Goal: Transaction & Acquisition: Purchase product/service

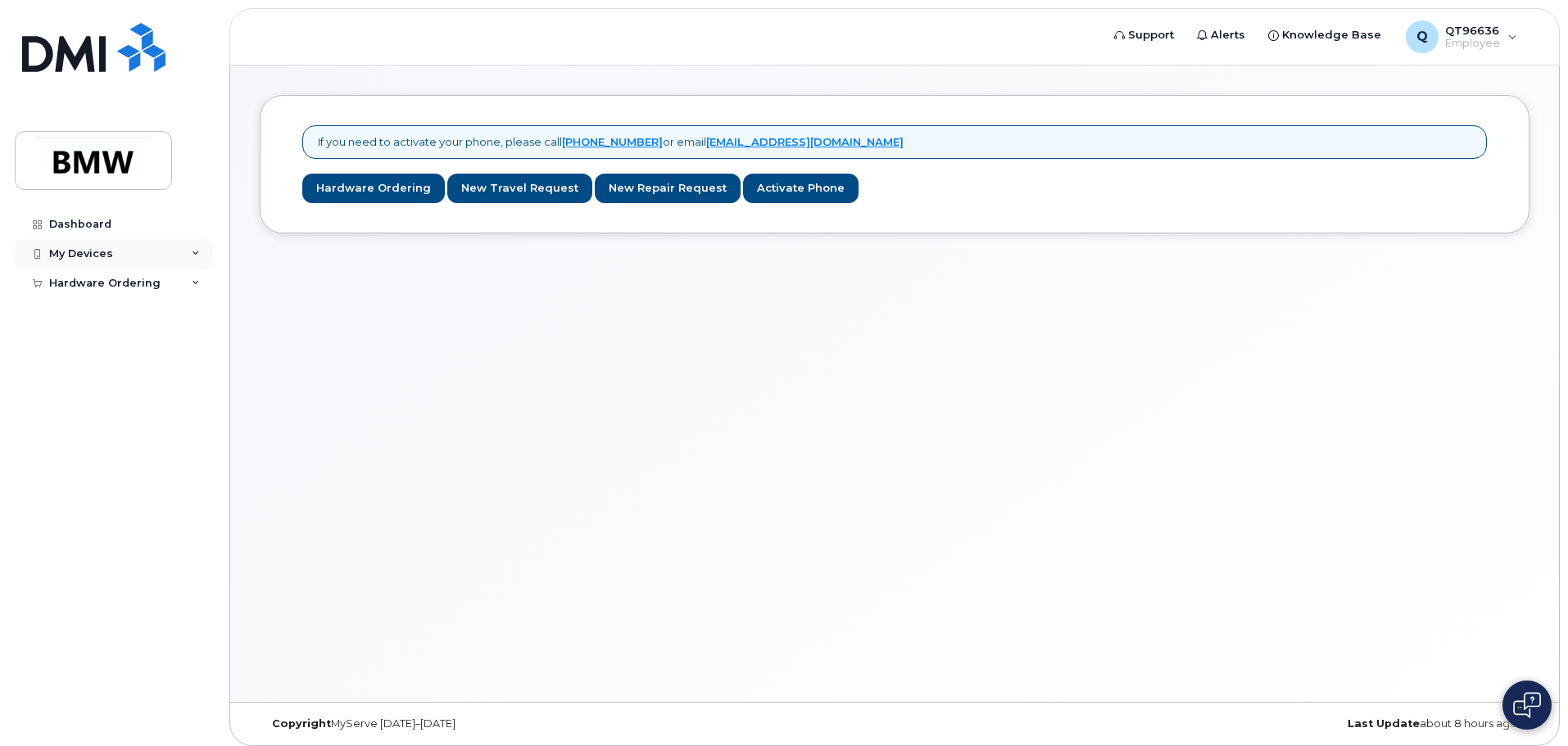
click at [94, 252] on div "My Devices" at bounding box center [81, 254] width 64 height 13
click at [117, 284] on div "Add Device" at bounding box center [89, 284] width 64 height 15
click at [78, 252] on div "My Devices" at bounding box center [81, 254] width 64 height 13
click at [79, 252] on div "My Devices" at bounding box center [81, 254] width 64 height 13
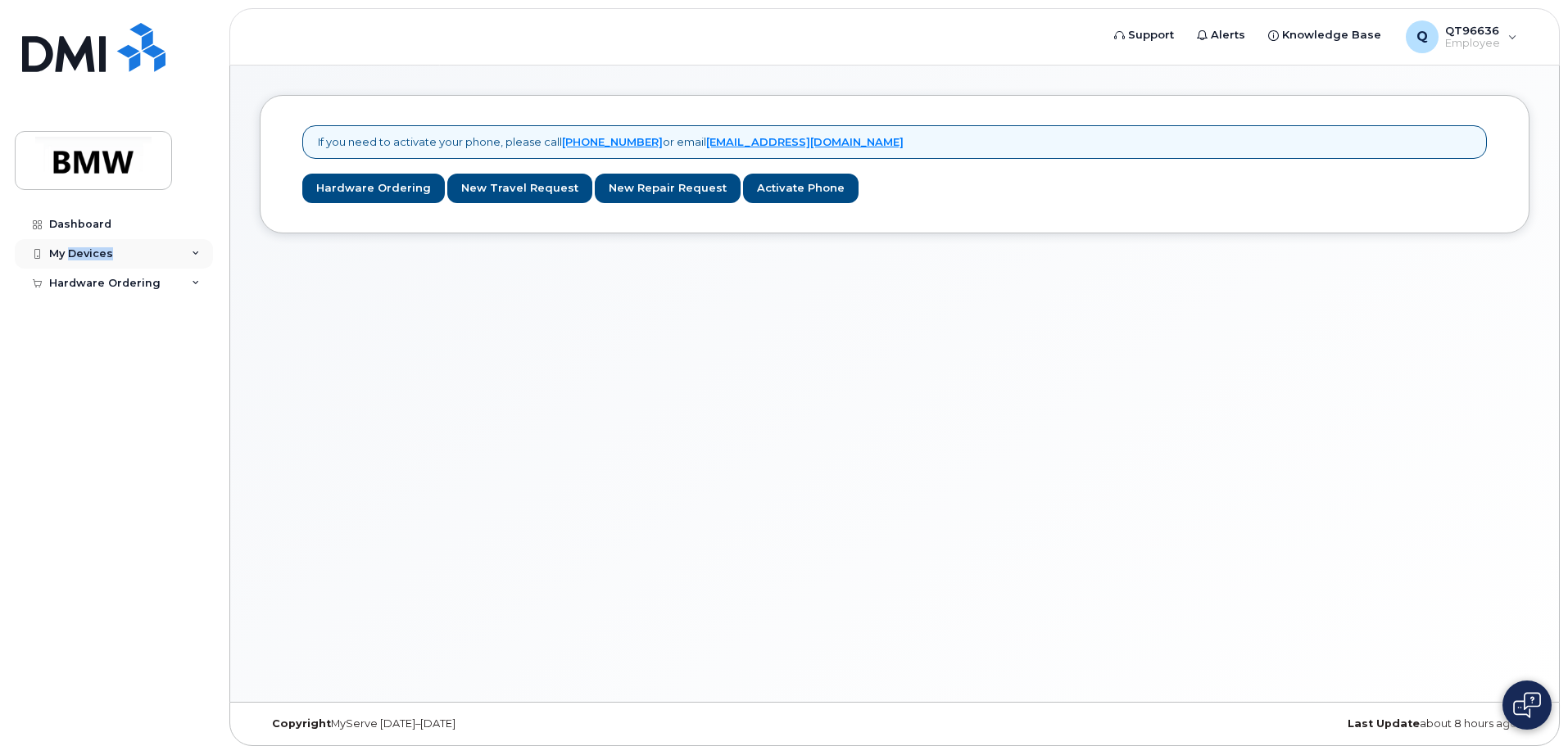
click at [132, 246] on div "My Devices" at bounding box center [114, 254] width 198 height 30
click at [183, 257] on div "My Devices" at bounding box center [114, 254] width 198 height 30
click at [381, 191] on link "Hardware Ordering" at bounding box center [374, 189] width 143 height 30
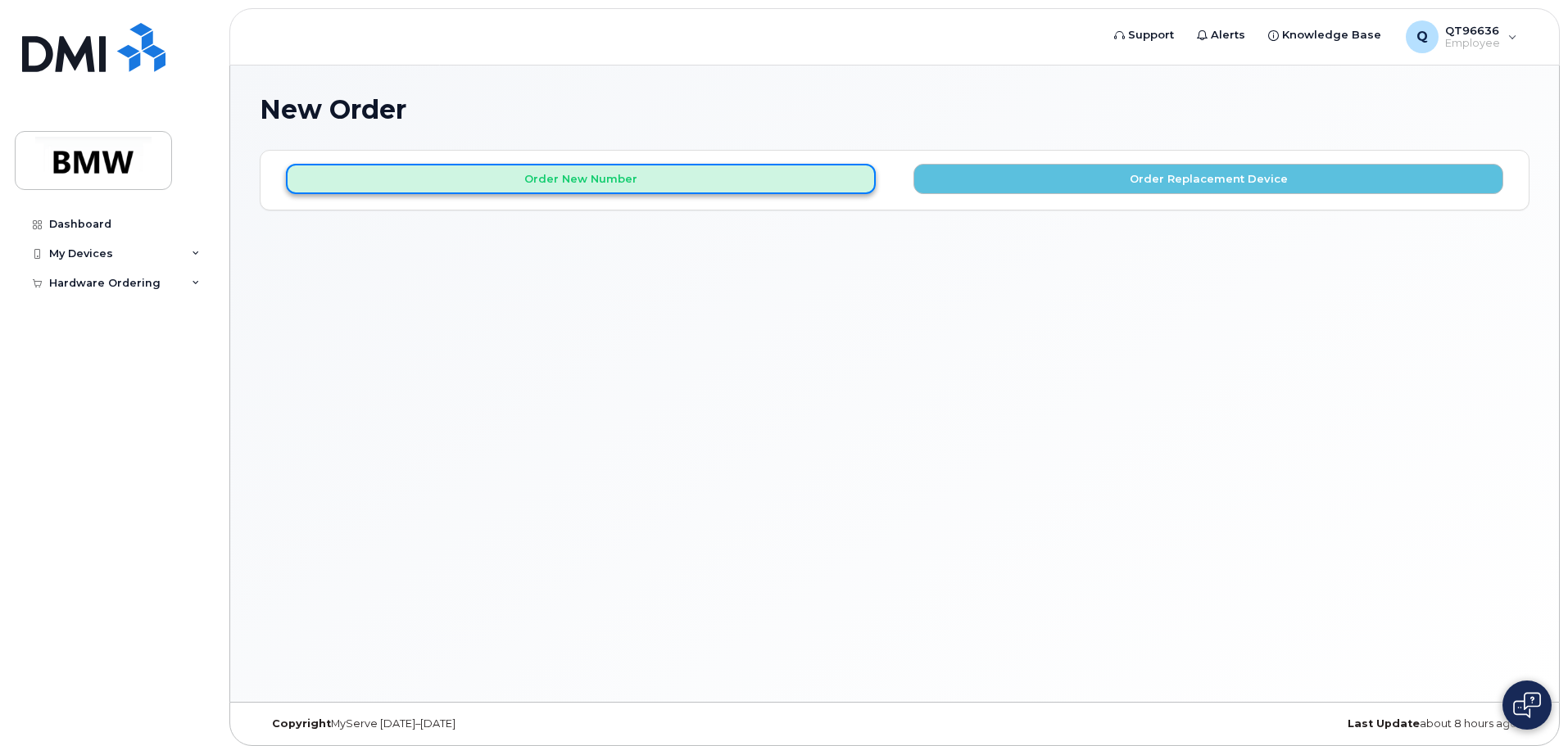
click at [610, 180] on button "Order New Number" at bounding box center [580, 178] width 589 height 30
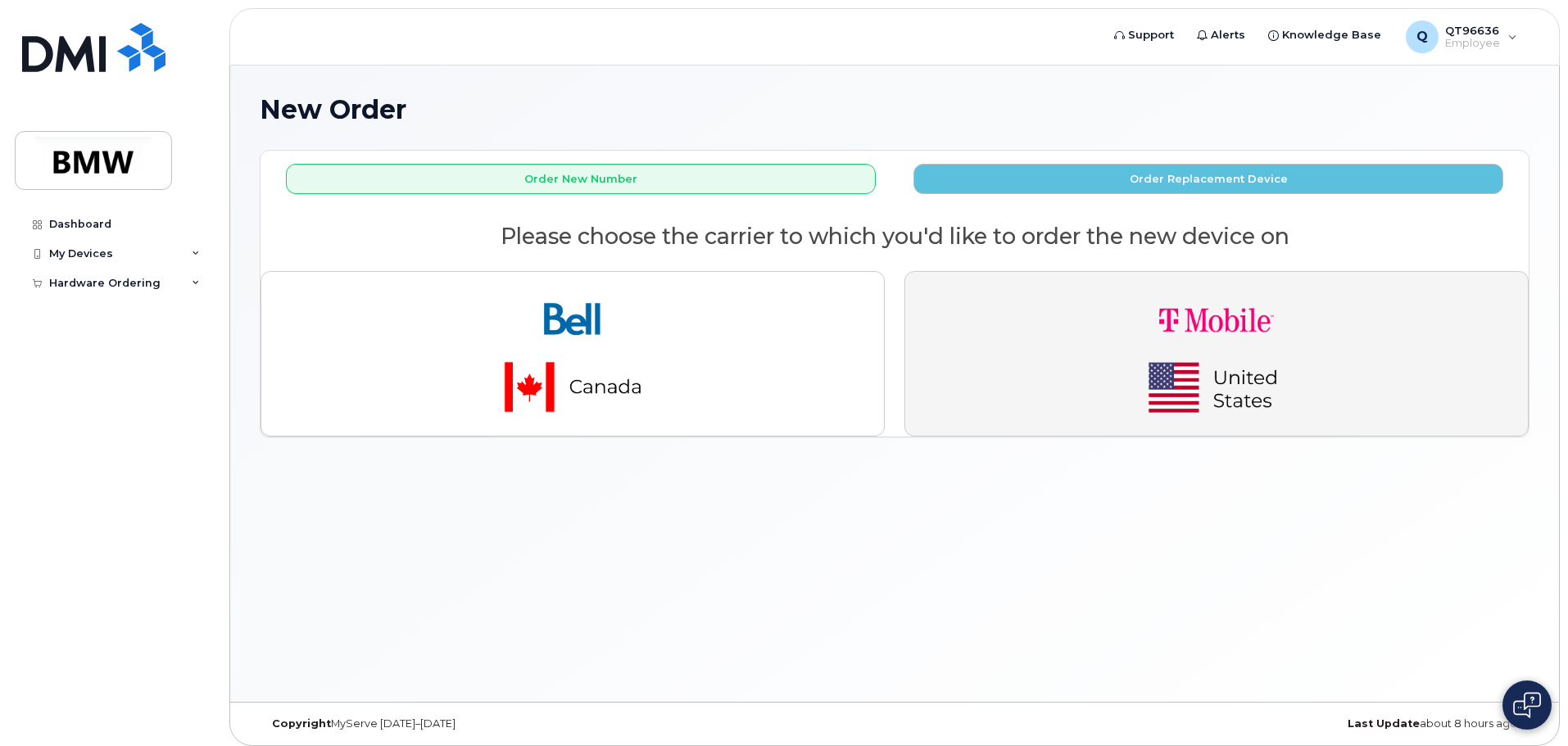
click at [1191, 387] on img "button" at bounding box center [1217, 353] width 230 height 137
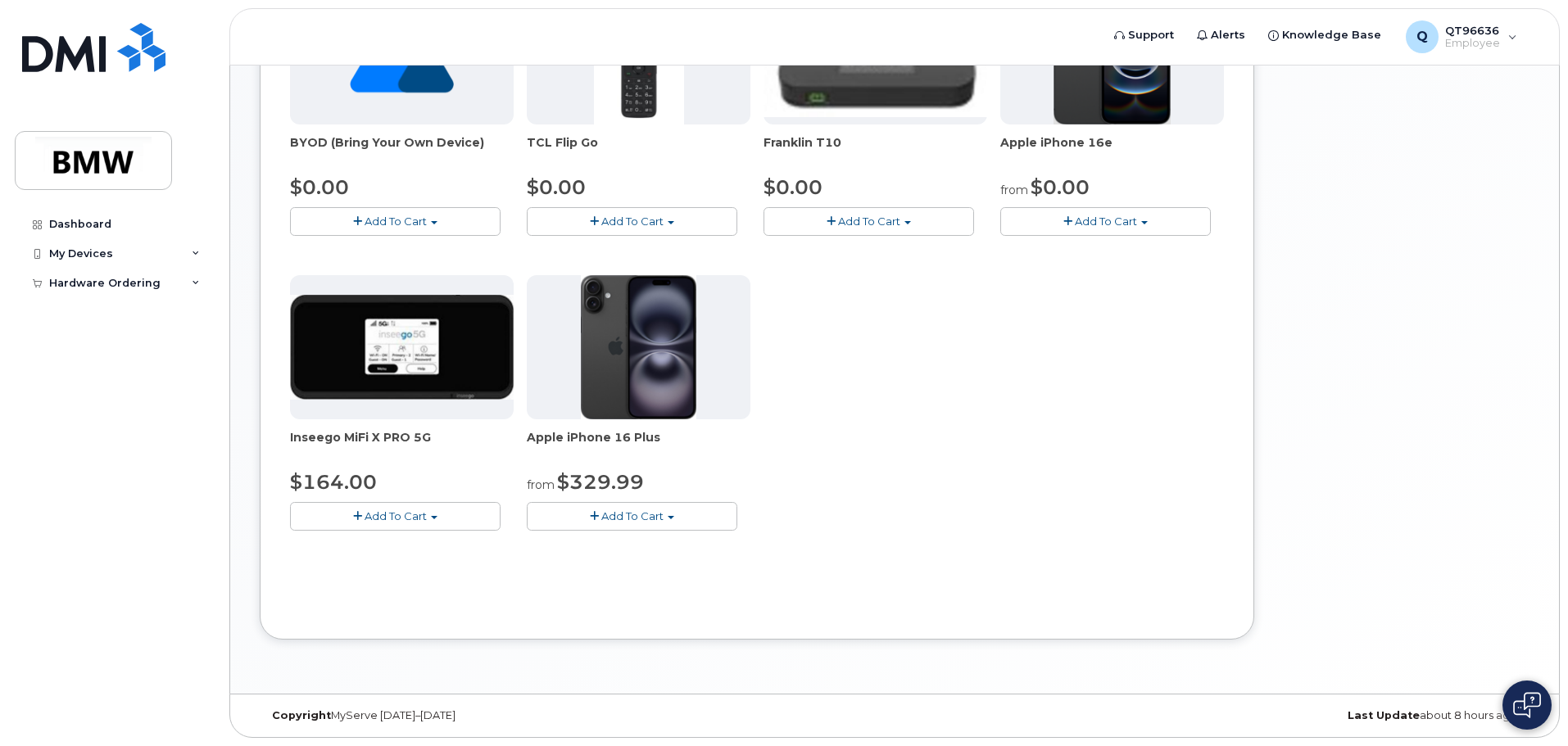
scroll to position [301, 0]
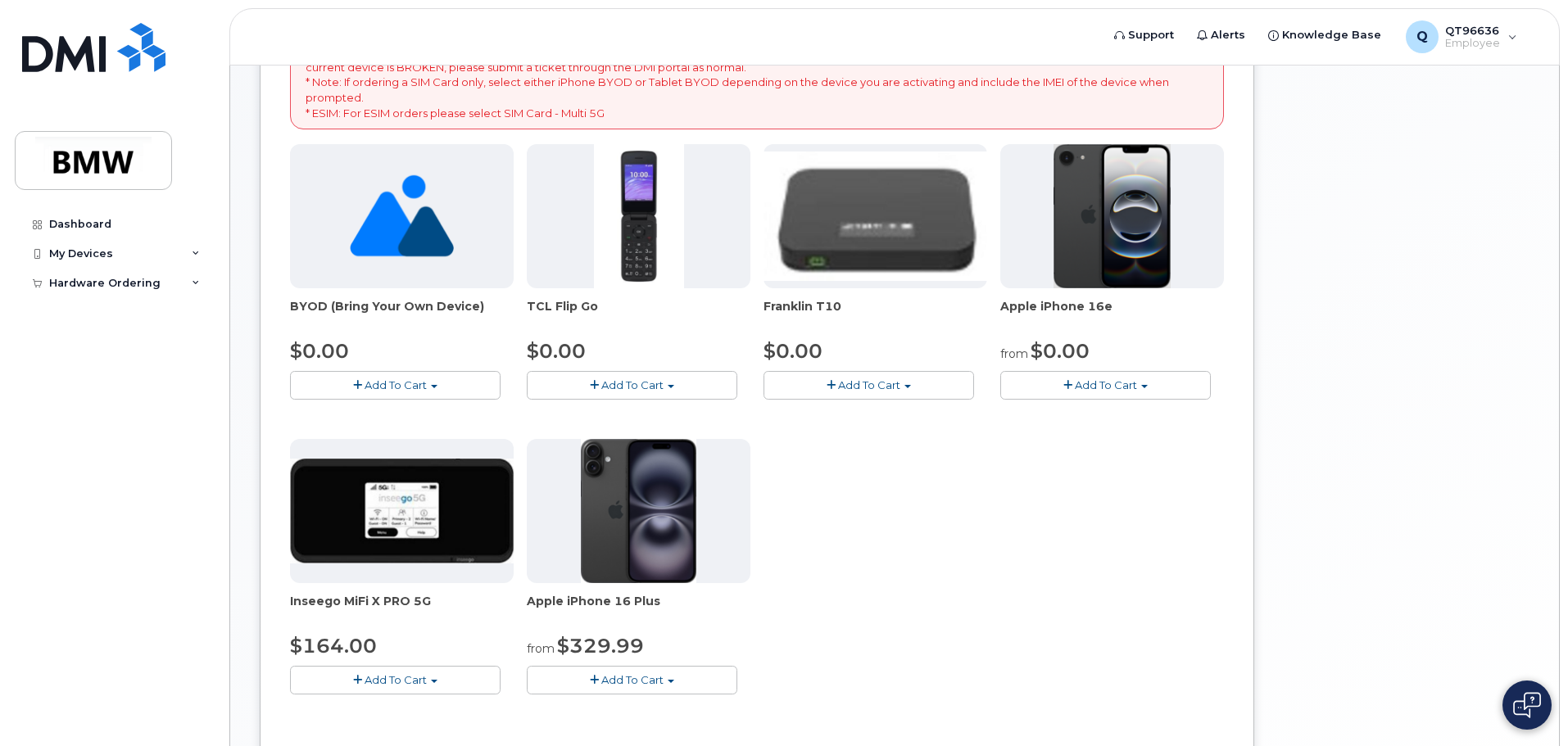
click at [1111, 383] on span "Add To Cart" at bounding box center [1106, 385] width 63 height 13
click at [1132, 269] on img at bounding box center [1112, 216] width 118 height 144
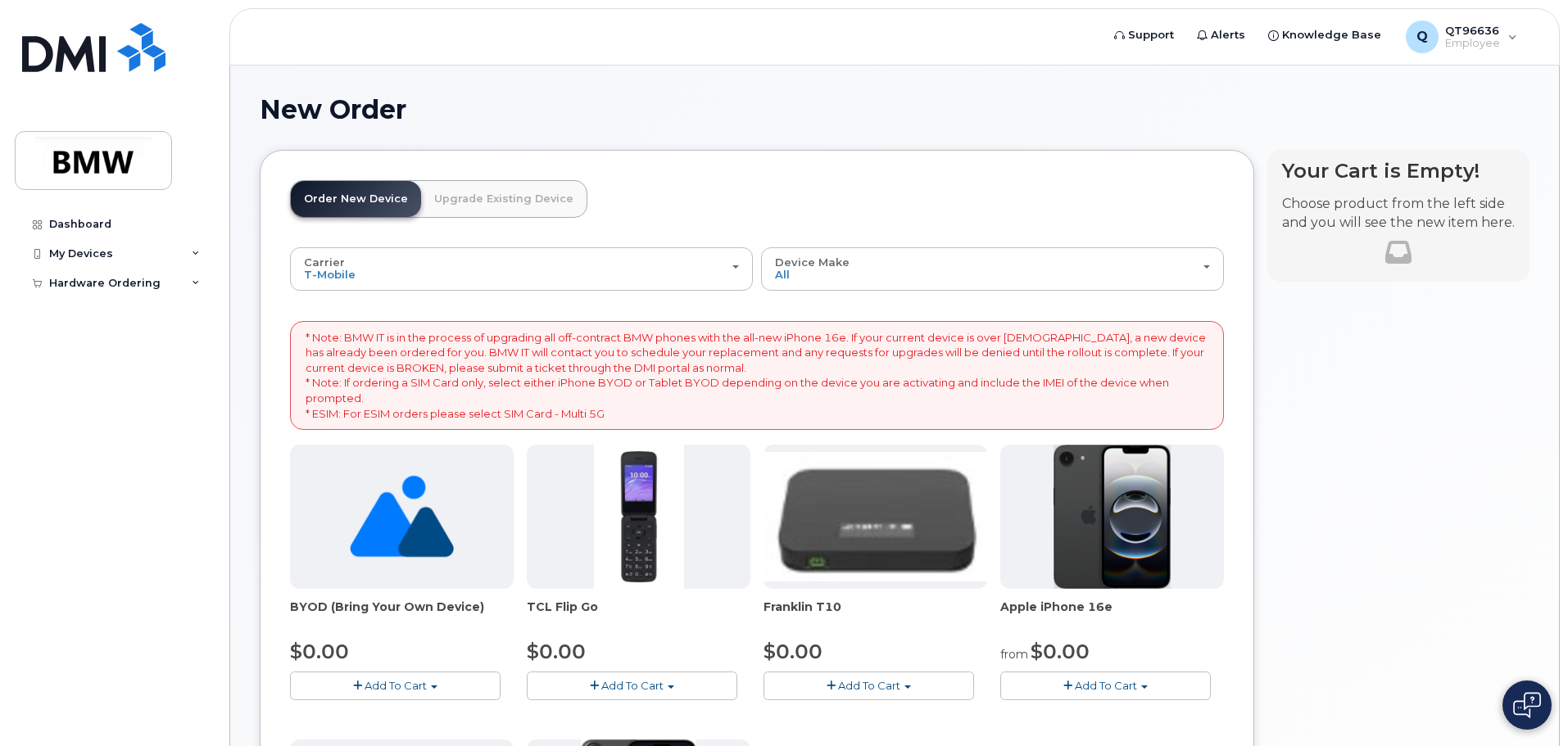
scroll to position [246, 0]
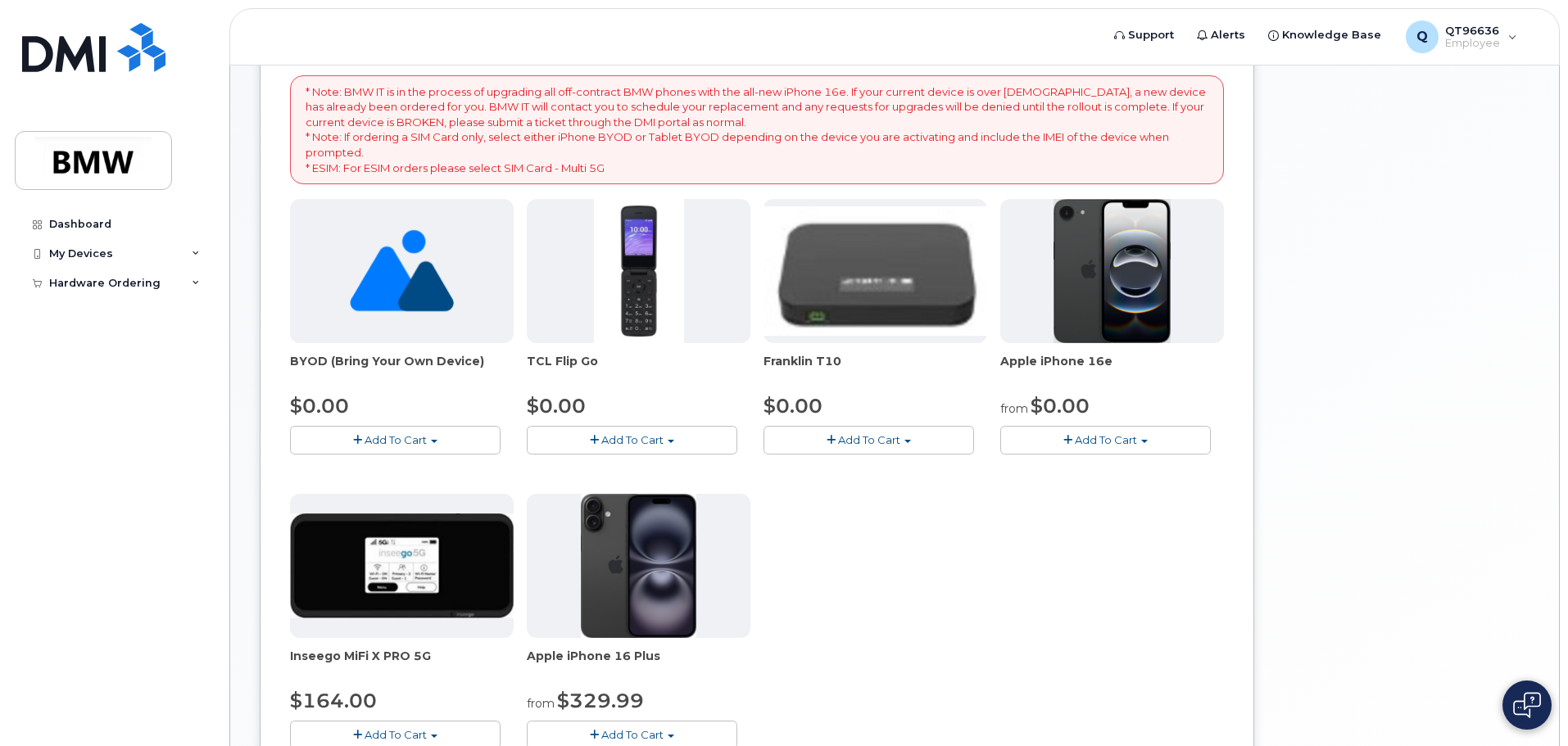
click at [1116, 437] on span "Add To Cart" at bounding box center [1106, 440] width 63 height 13
click at [1123, 476] on link "$0.00 - 30 Month Activation (128GB)" at bounding box center [1122, 471] width 236 height 21
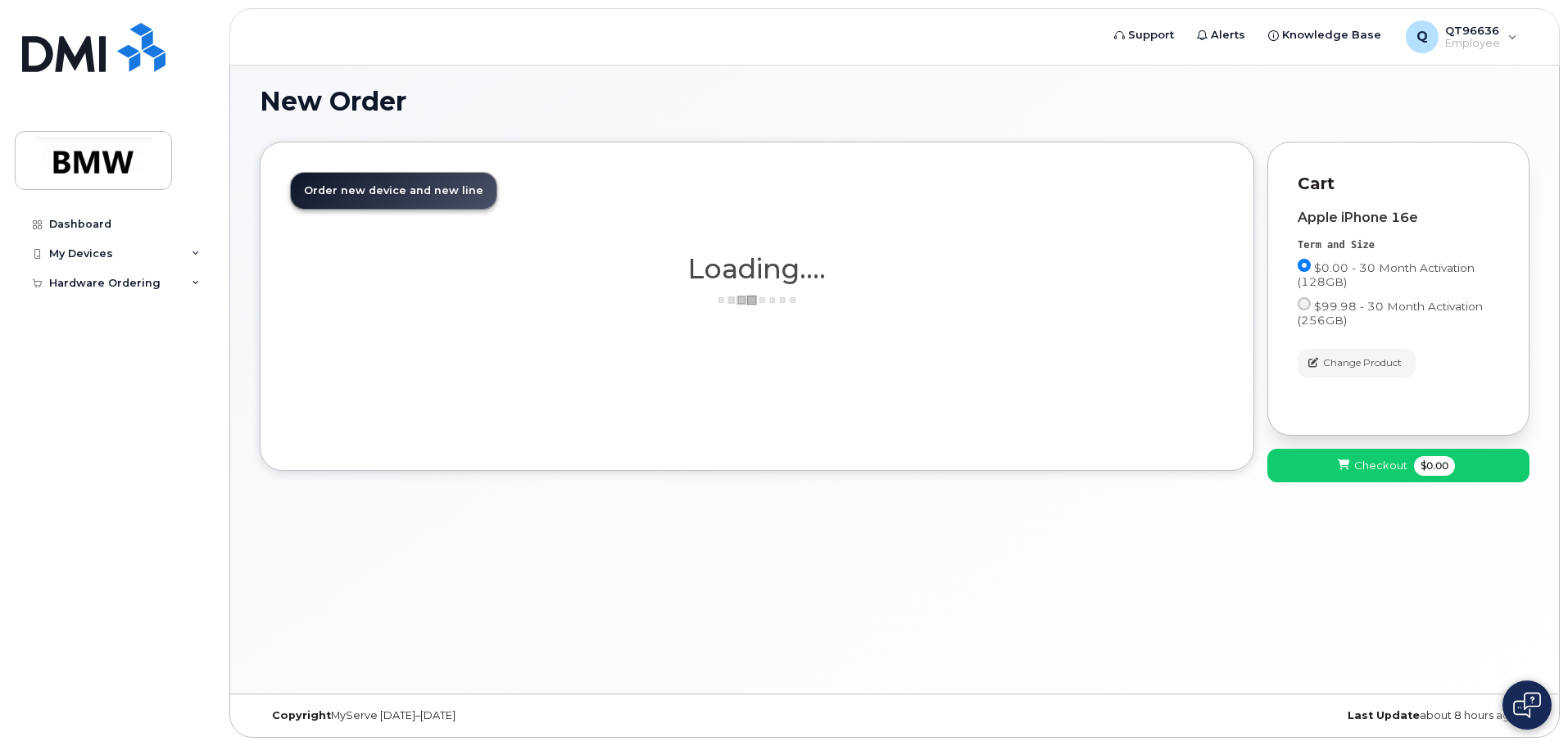
scroll to position [8, 0]
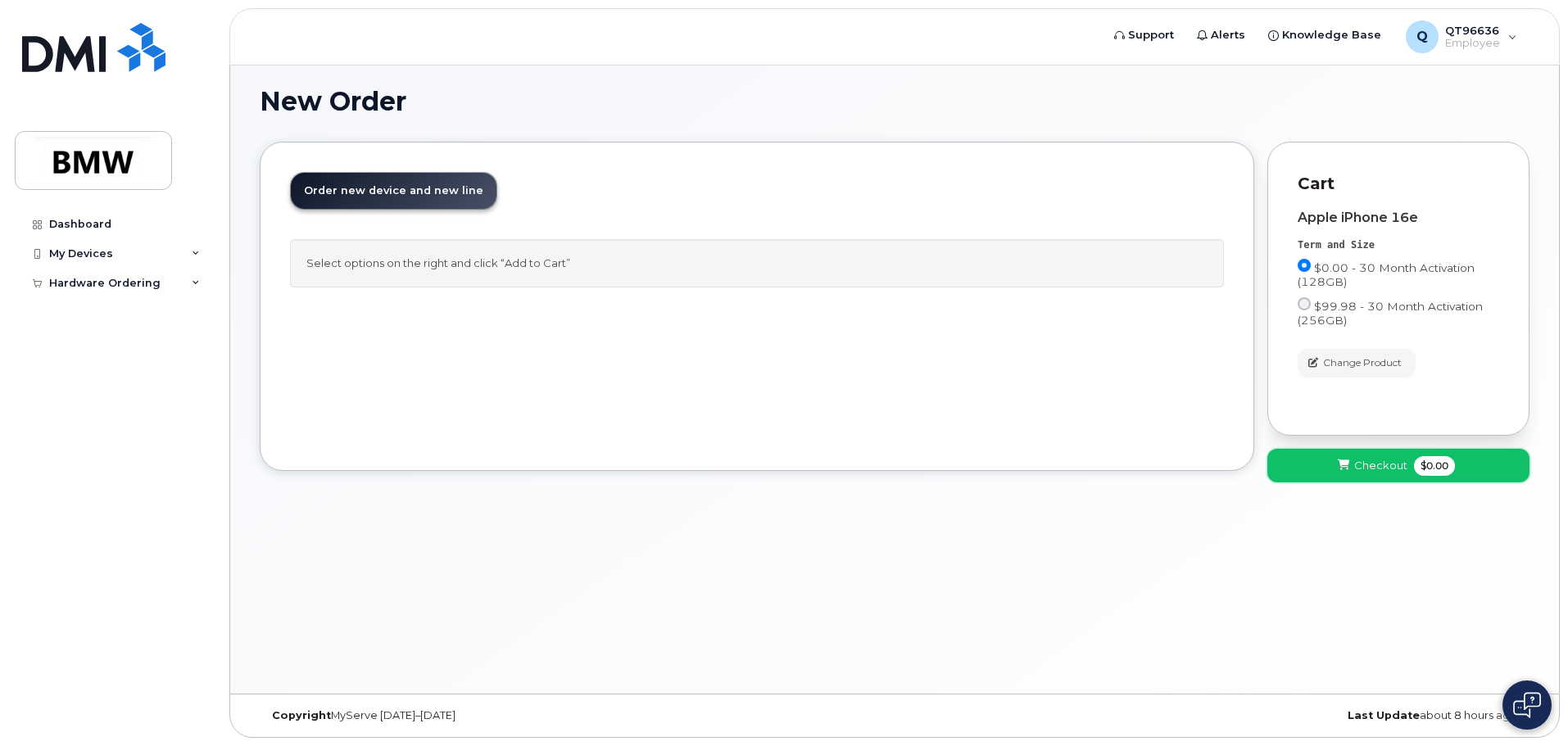
click at [1379, 463] on span "Checkout" at bounding box center [1380, 465] width 53 height 16
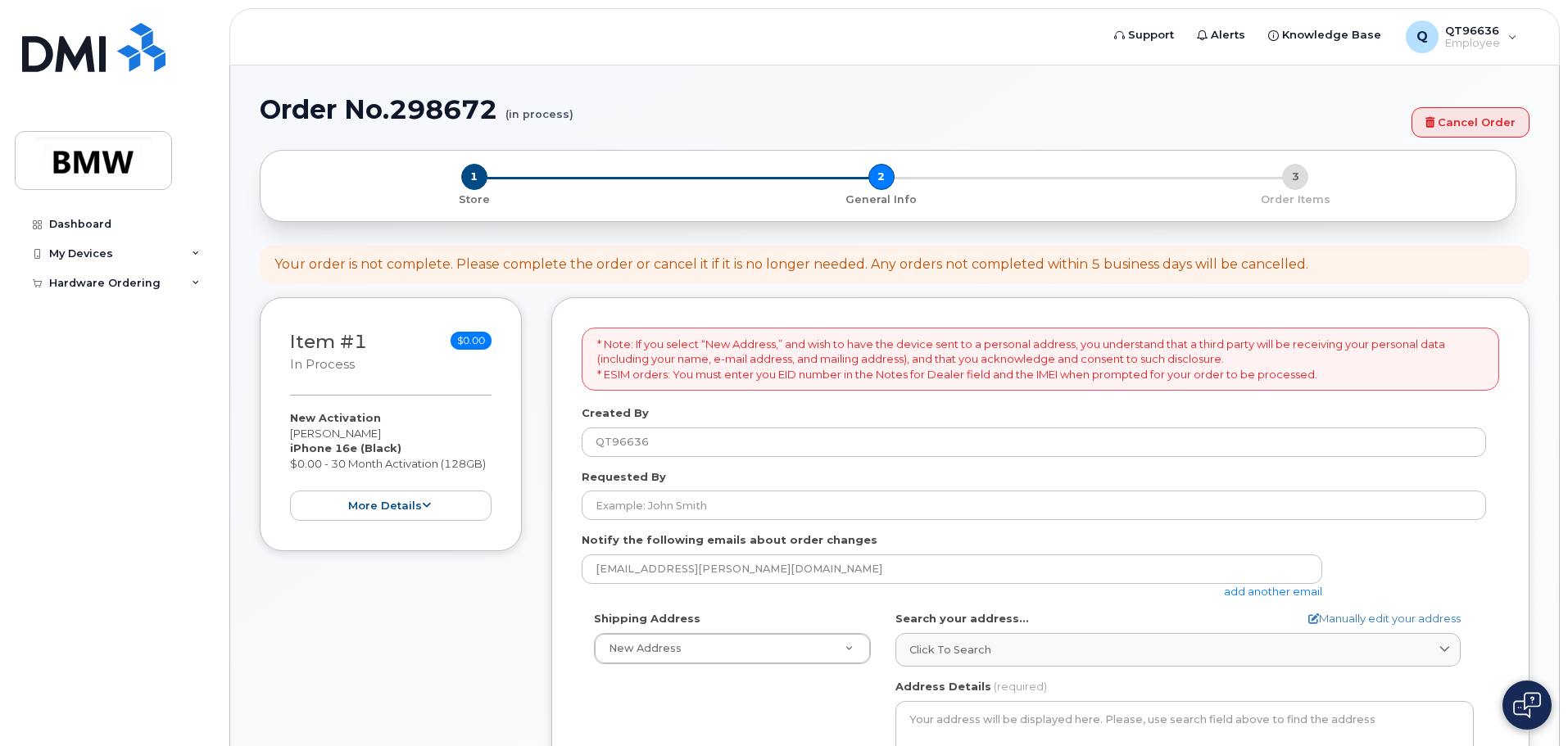
select select
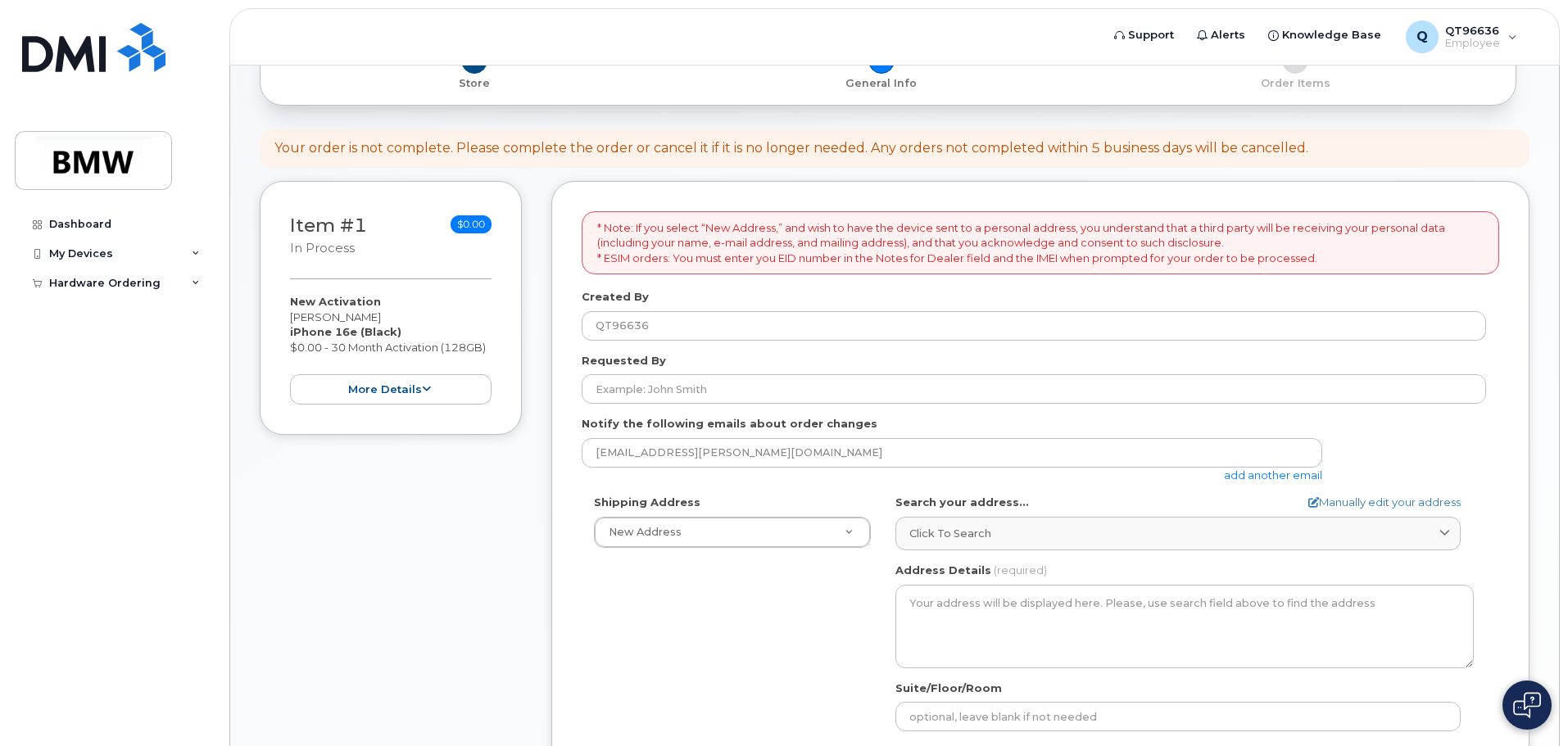
scroll to position [163, 0]
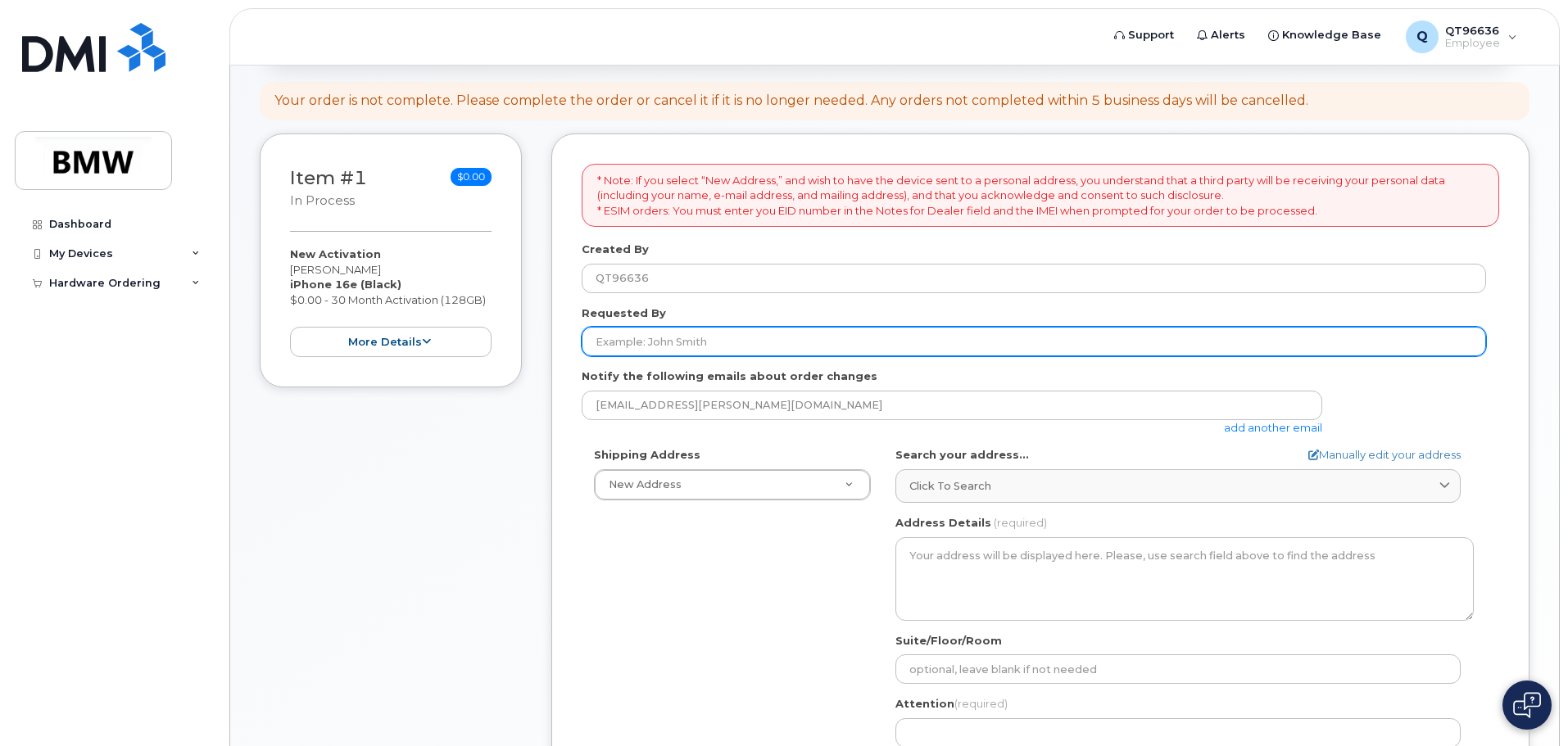
click at [723, 342] on input "Requested By" at bounding box center [1034, 342] width 904 height 30
type input "K"
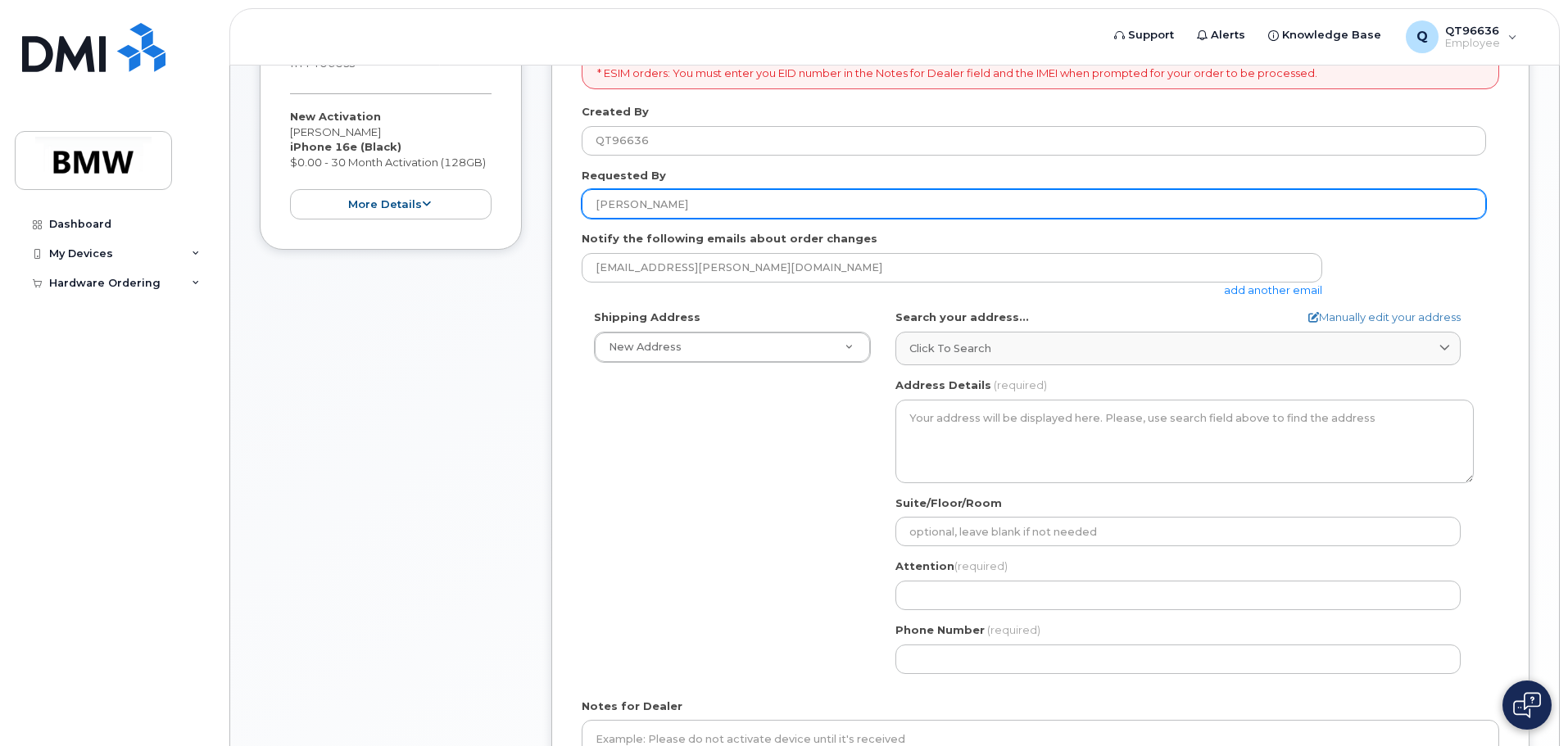
scroll to position [328, 0]
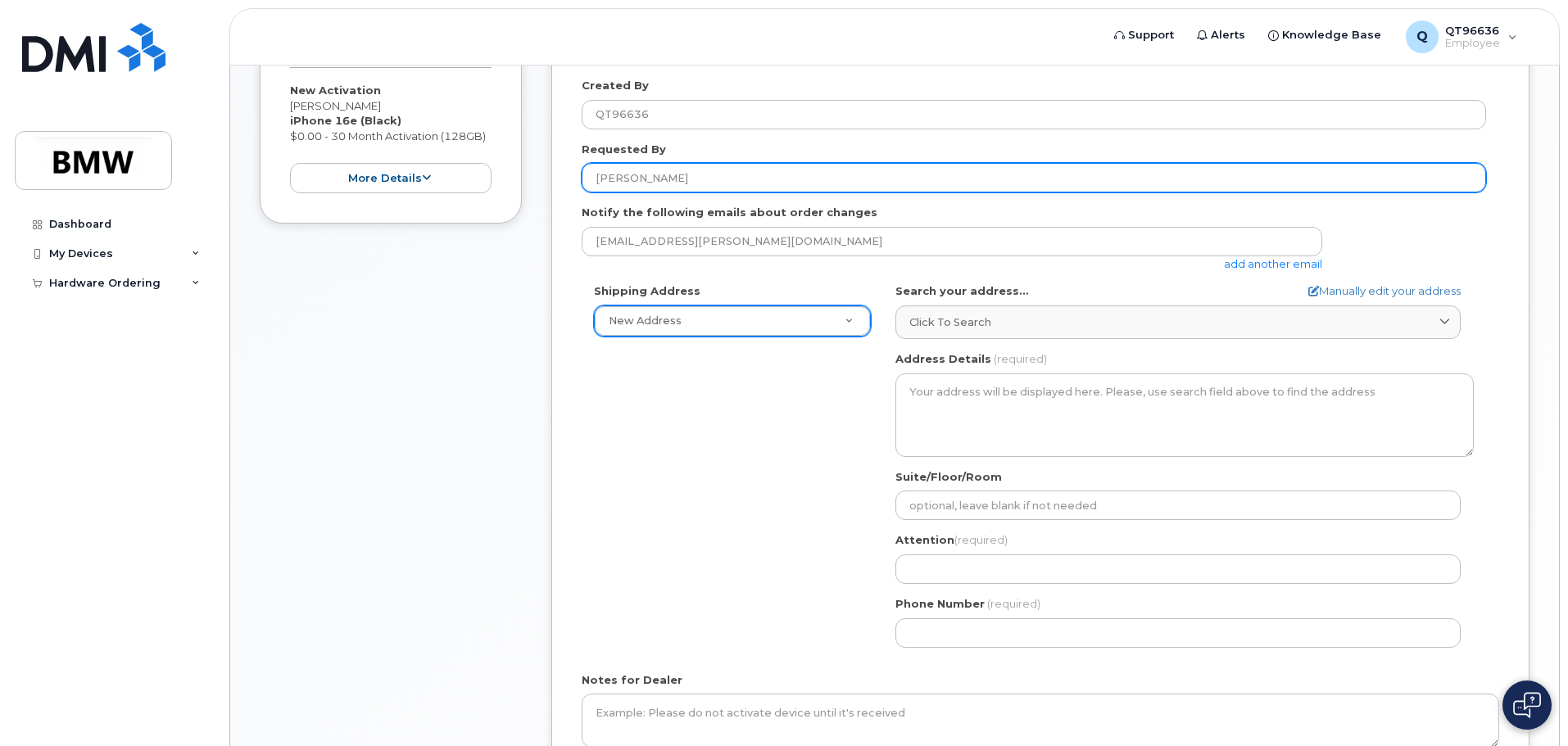
type input "[PERSON_NAME]"
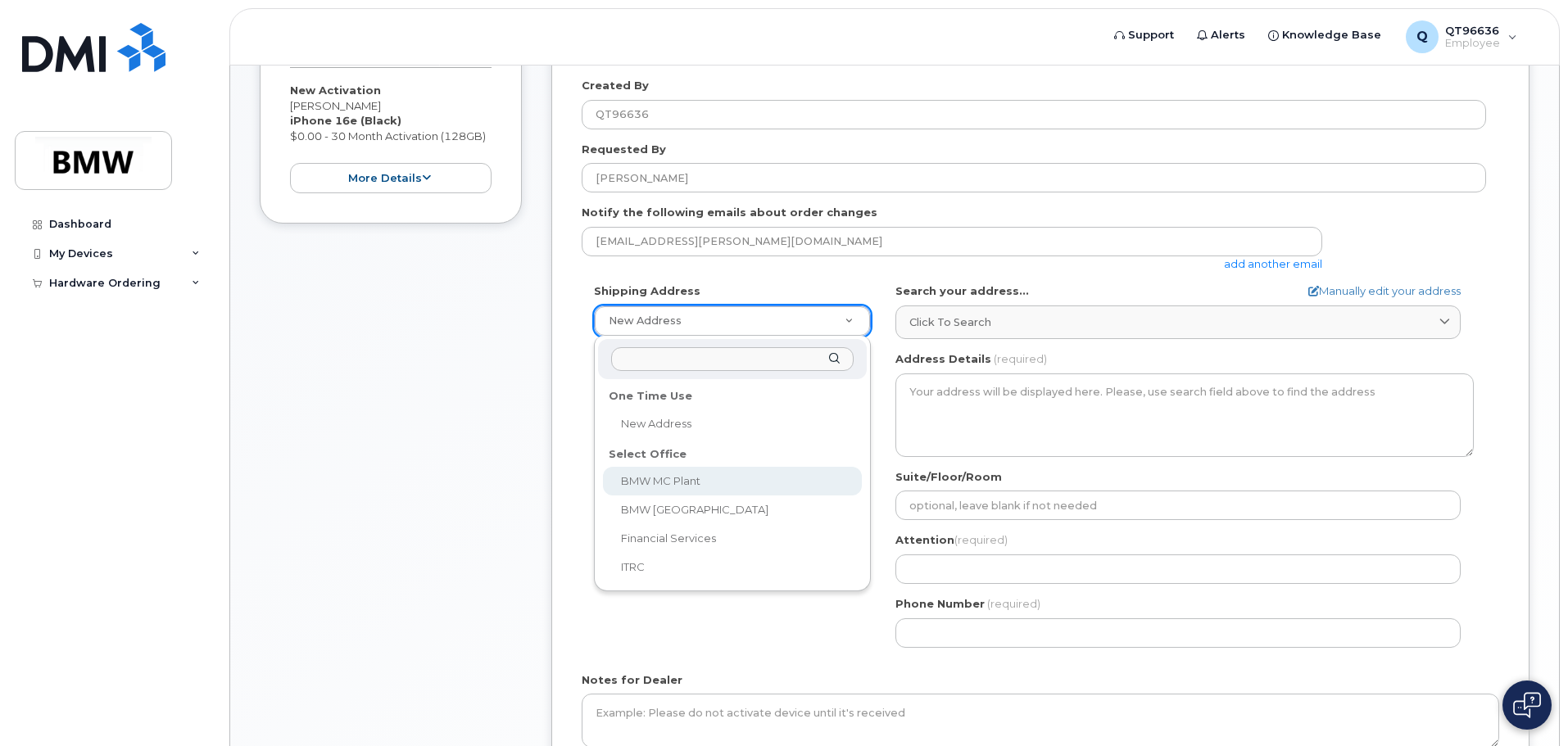
select select
type textarea "[STREET_ADDRESS] Greer [US_STATE] 29651-6731"
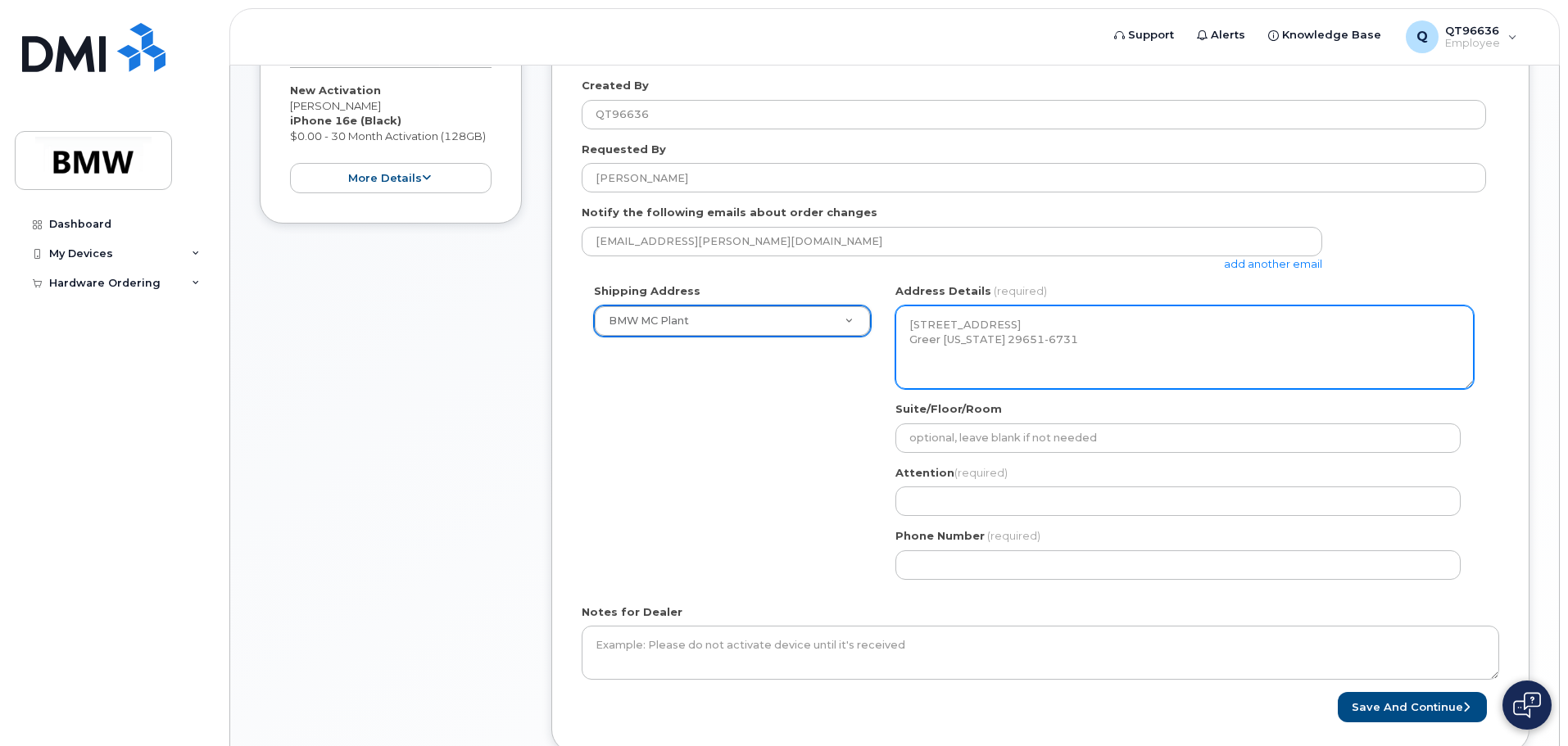
click at [1101, 338] on textarea "[STREET_ADDRESS] Greer [US_STATE] 29651-6731" at bounding box center [1184, 346] width 578 height 83
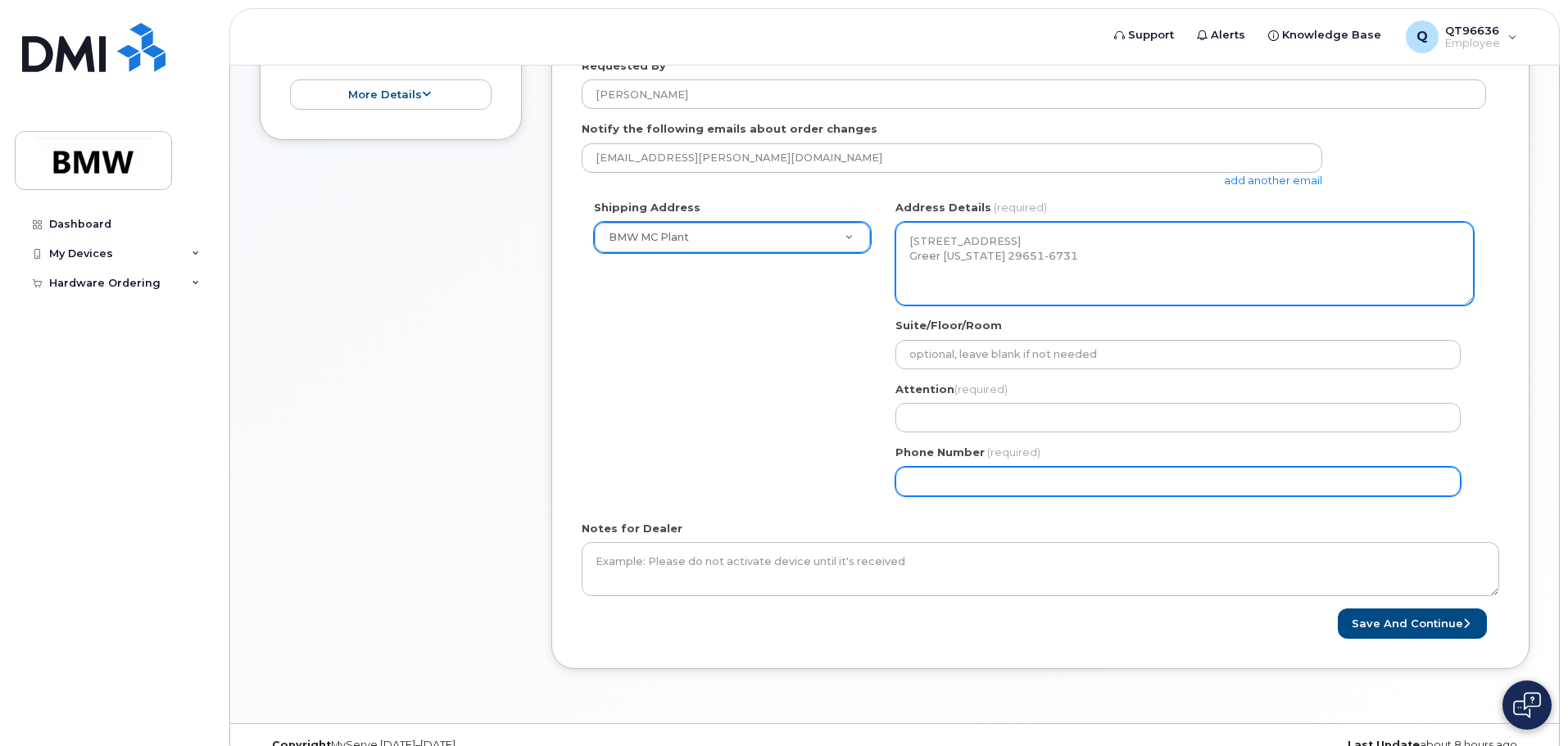
scroll to position [441, 0]
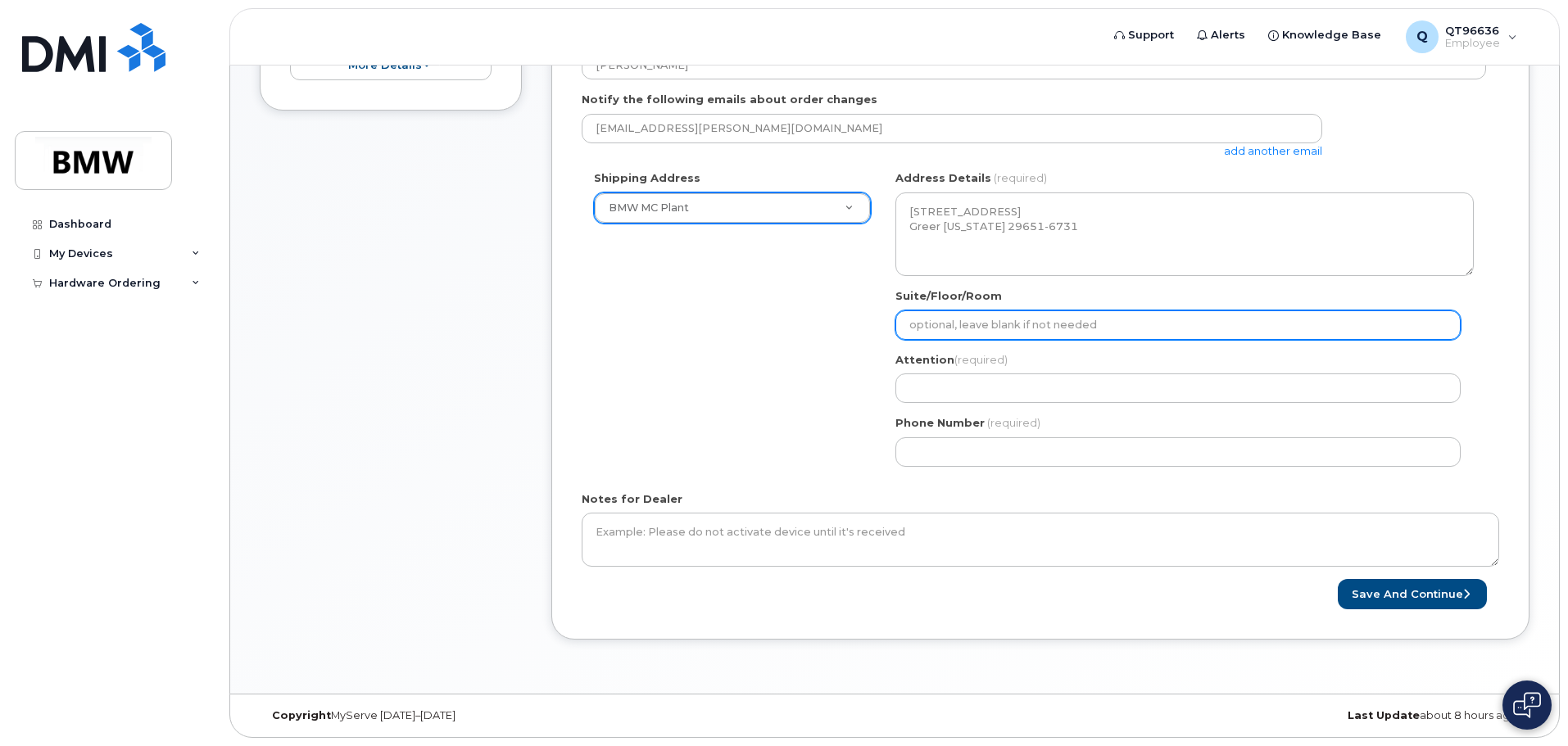
click at [963, 316] on input "Suite/Floor/Room" at bounding box center [1178, 325] width 565 height 30
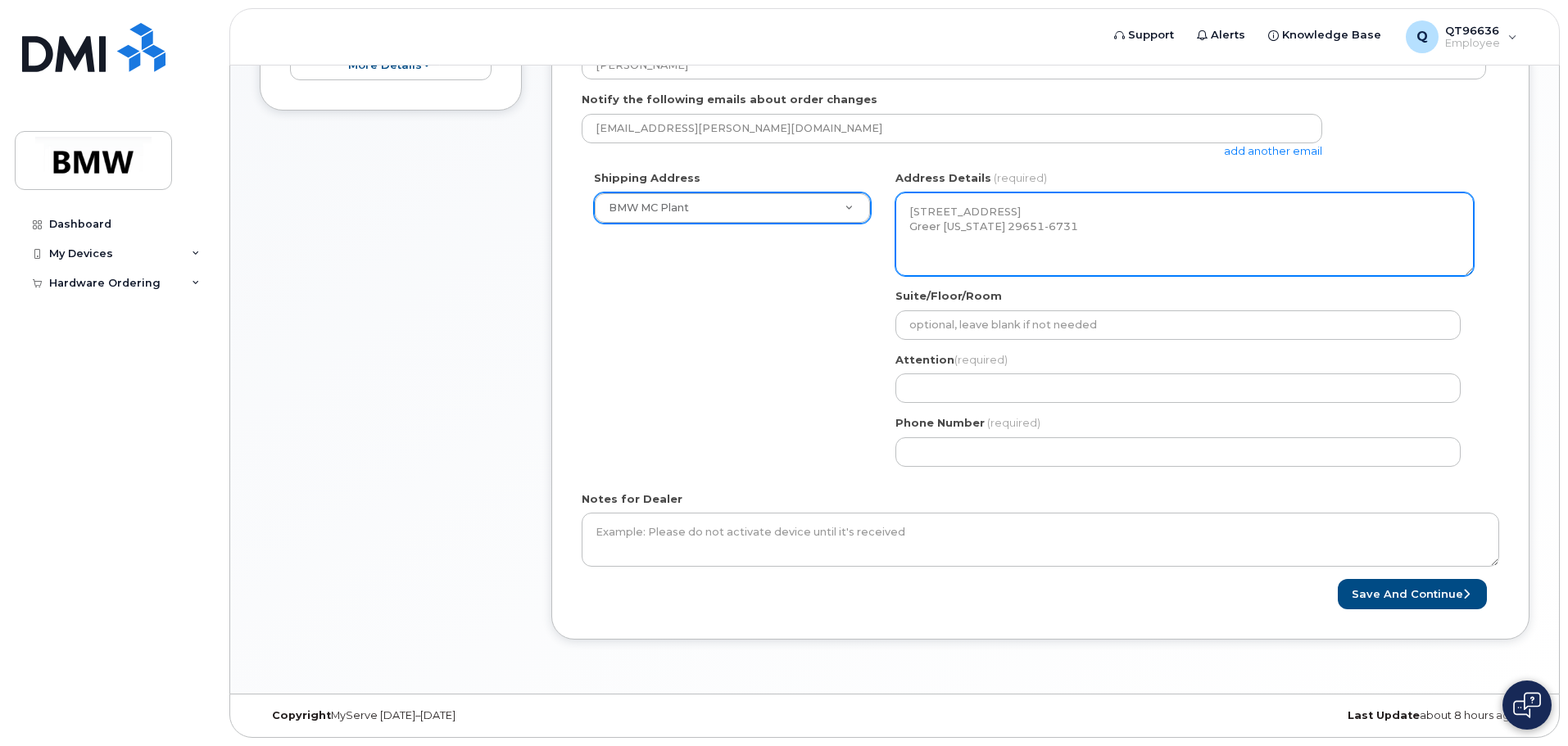
click at [968, 231] on textarea "[STREET_ADDRESS] Greer [US_STATE] 29651-6731" at bounding box center [1184, 233] width 578 height 83
